Goal: Complete application form

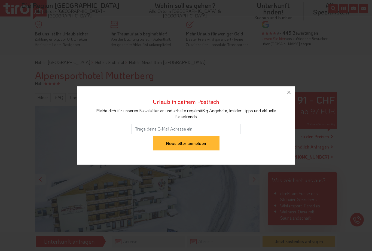
click at [291, 94] on icon "button" at bounding box center [289, 92] width 7 height 7
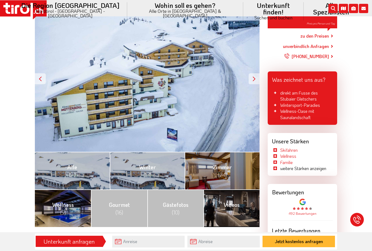
scroll to position [98, 0]
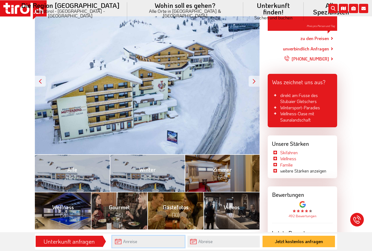
click at [150, 241] on input "text" at bounding box center [148, 242] width 72 height 12
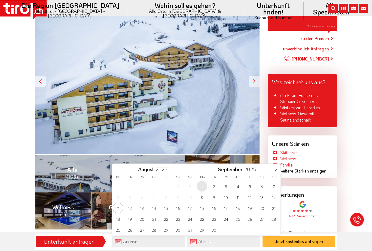
click at [201, 188] on span "1" at bounding box center [202, 186] width 11 height 11
click at [219, 242] on input "text" at bounding box center [223, 242] width 72 height 12
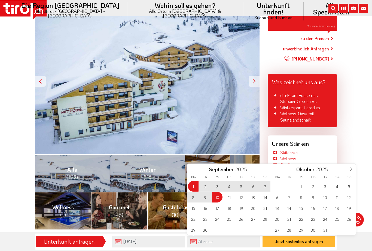
click at [218, 199] on span "10" at bounding box center [217, 197] width 11 height 11
type input "[DATE]"
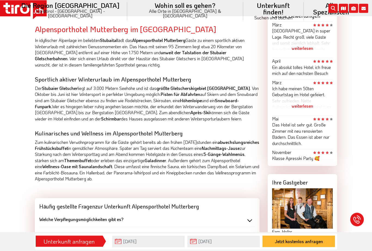
click at [291, 247] on button "Jetzt kostenlos anfragen" at bounding box center [299, 241] width 72 height 11
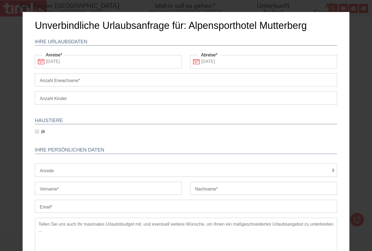
scroll to position [0, 0]
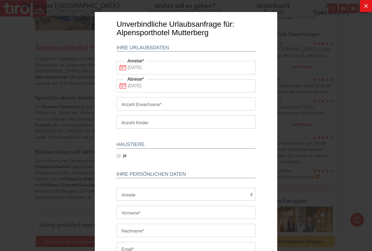
click at [365, 9] on icon at bounding box center [366, 6] width 7 height 7
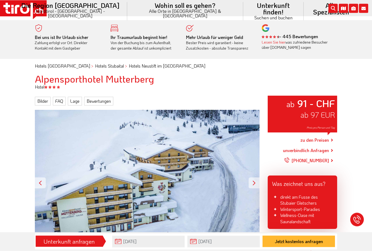
scroll to position [16, 0]
click at [318, 140] on link "zu den Preisen" at bounding box center [314, 140] width 29 height 14
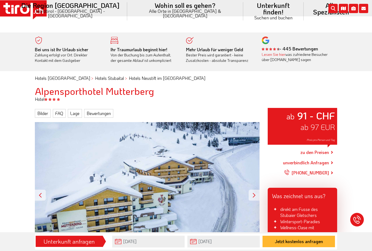
scroll to position [0, 0]
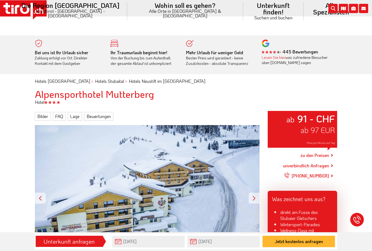
click at [314, 156] on link "zu den Preisen" at bounding box center [314, 156] width 29 height 14
click at [317, 156] on link "zu den Preisen" at bounding box center [314, 156] width 29 height 14
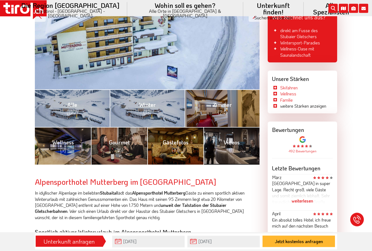
scroll to position [181, 0]
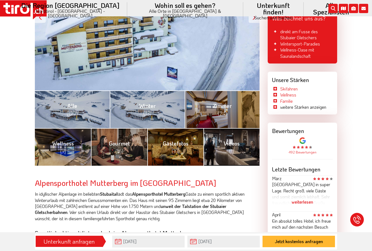
click at [295, 247] on button "Jetzt kostenlos anfragen" at bounding box center [299, 241] width 72 height 11
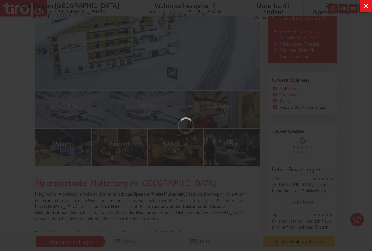
scroll to position [0, 0]
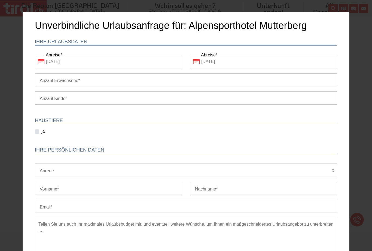
click at [96, 81] on input "Anzahl Erwachsene" at bounding box center [186, 79] width 302 height 13
type input "1"
click at [63, 95] on select "1 2 3 4 5 6" at bounding box center [186, 97] width 302 height 13
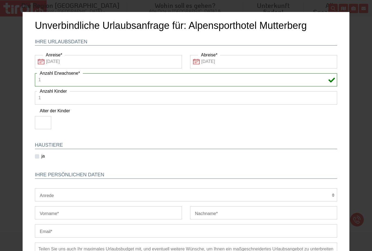
click at [70, 96] on select "1 2 3 4 5 6" at bounding box center [186, 97] width 302 height 13
select select "blank"
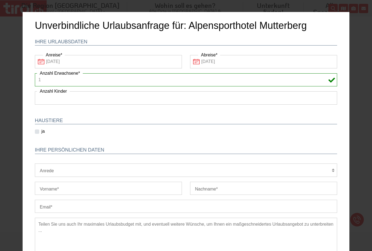
click at [40, 100] on select "1 2 3 4 5 6" at bounding box center [186, 97] width 302 height 13
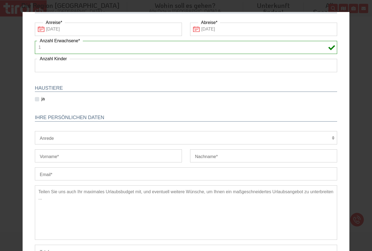
scroll to position [32, 0]
click at [43, 135] on select "Herr Frau Familie" at bounding box center [186, 137] width 302 height 13
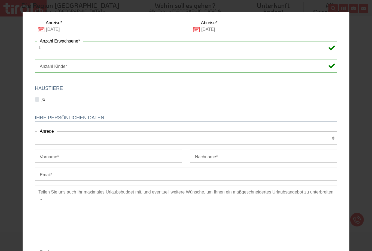
select select "Herr"
click at [43, 153] on input "Vorname" at bounding box center [108, 156] width 147 height 13
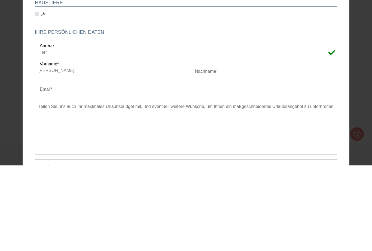
type input "[PERSON_NAME]"
click at [218, 72] on input "Nachname" at bounding box center [263, 70] width 147 height 13
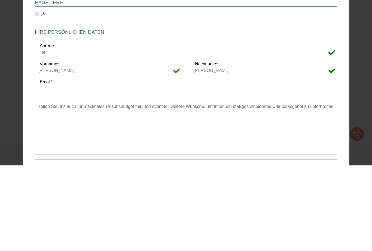
click at [210, 70] on input "[PERSON_NAME]" at bounding box center [263, 70] width 147 height 13
type input "[PERSON_NAME]"
click at [66, 90] on input "Email" at bounding box center [186, 88] width 302 height 13
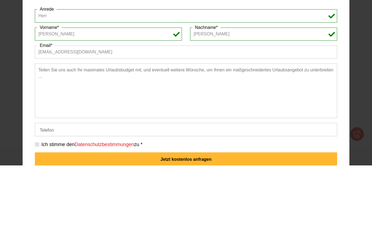
scroll to position [68, 0]
type input "[EMAIL_ADDRESS][DOMAIN_NAME]"
click at [55, 127] on input "Telefon" at bounding box center [186, 129] width 302 height 13
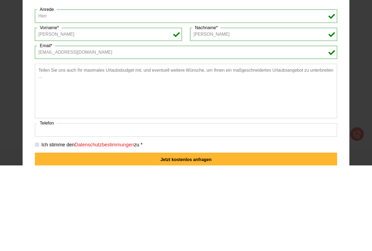
scroll to position [195, 0]
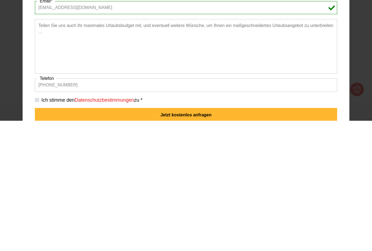
type input "[PHONE_NUMBER]"
click at [41, 97] on label "Ich stimme den Datenschutzbestimmungen zu *" at bounding box center [91, 100] width 101 height 7
click at [39, 98] on input "Ich stimme den Datenschutzbestimmungen zu *" at bounding box center [187, 100] width 302 height 4
checkbox input "true"
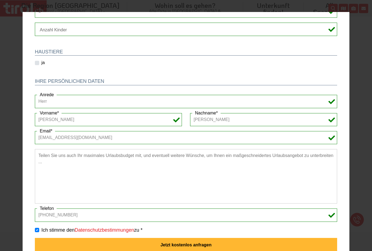
scroll to position [68, 0]
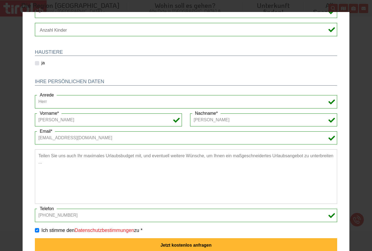
click at [189, 245] on button "Jetzt kostenlos anfragen" at bounding box center [186, 245] width 302 height 14
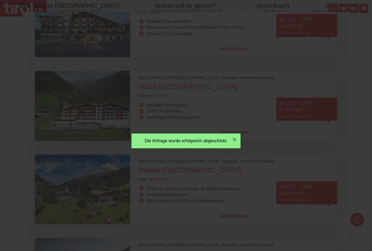
scroll to position [0, 0]
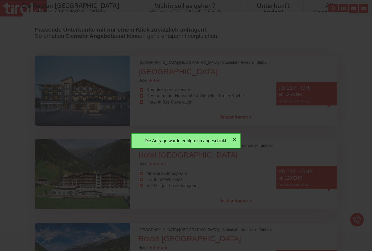
click at [235, 141] on icon "button" at bounding box center [234, 139] width 7 height 7
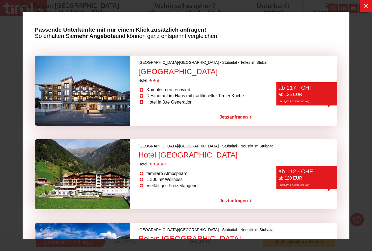
click at [361, 12] on button at bounding box center [366, 6] width 12 height 12
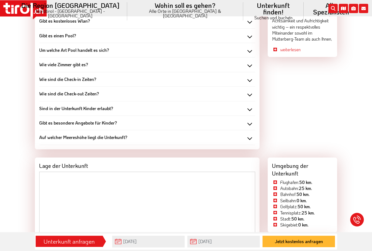
scroll to position [561, 0]
